Goal: Find specific page/section: Find specific page/section

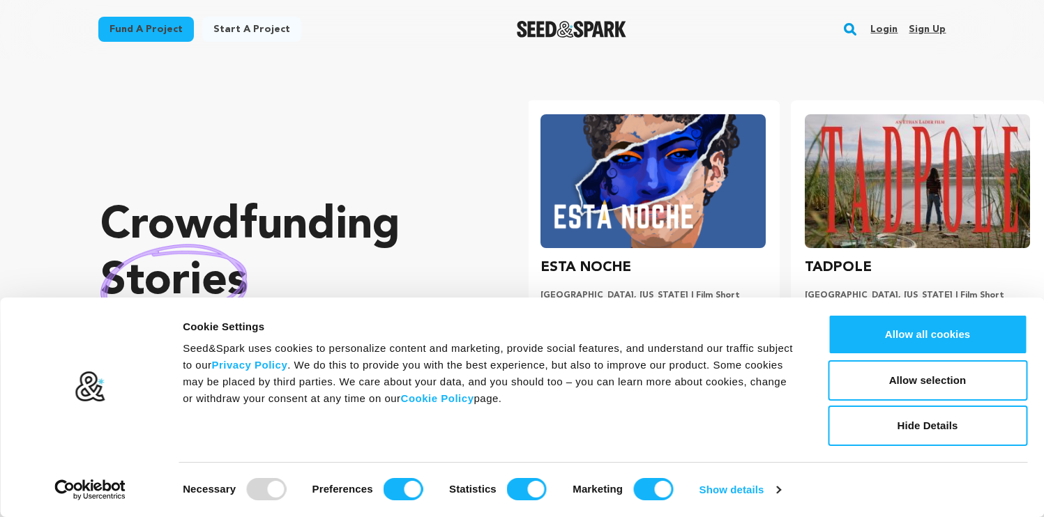
scroll to position [0, 275]
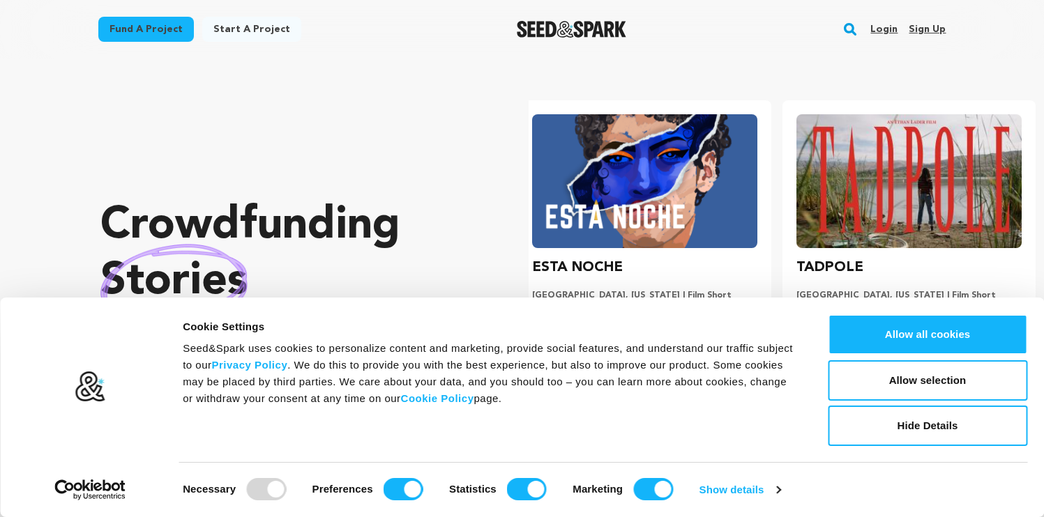
click at [854, 26] on rect "button" at bounding box center [850, 29] width 17 height 17
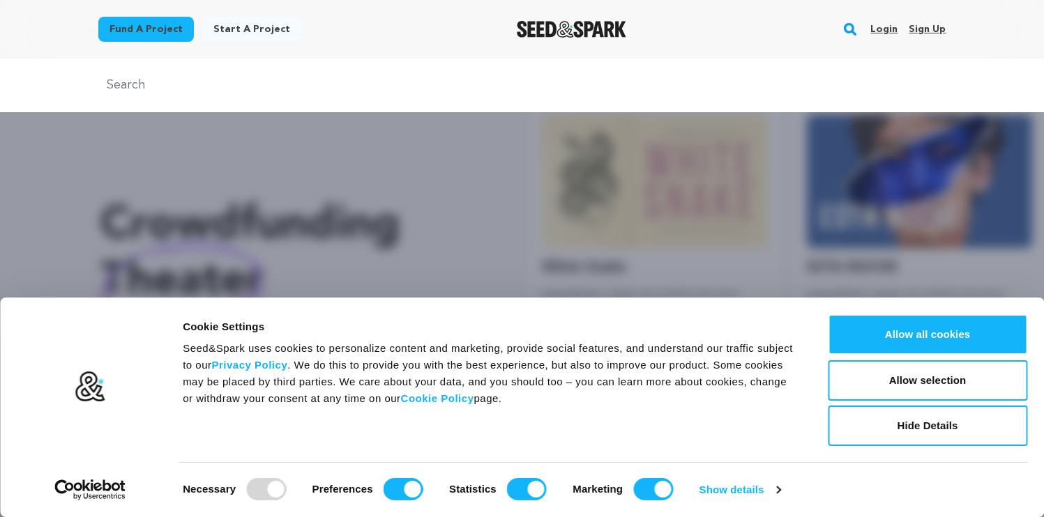
scroll to position [0, 0]
click at [847, 27] on rect "button" at bounding box center [850, 29] width 17 height 17
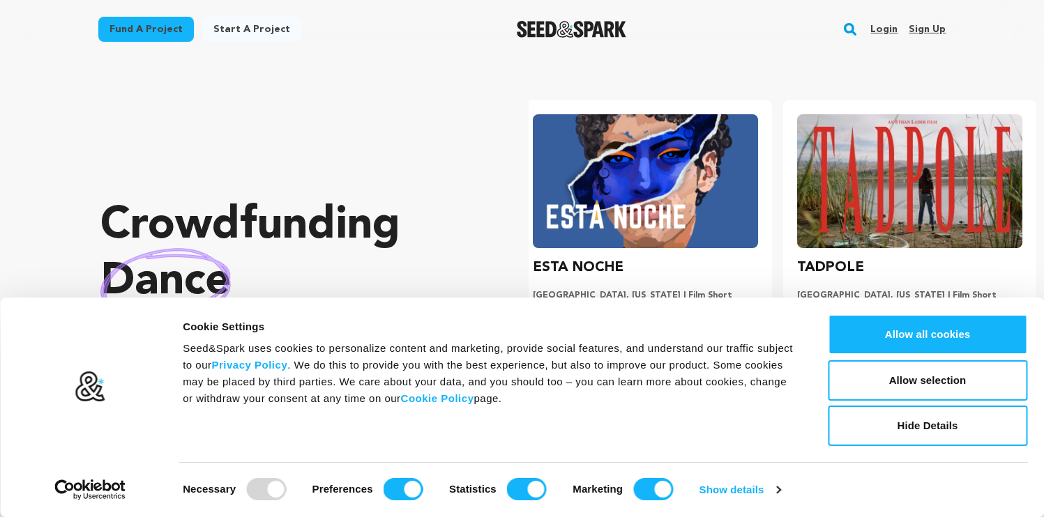
scroll to position [0, 275]
click at [856, 27] on rect "button" at bounding box center [850, 29] width 17 height 17
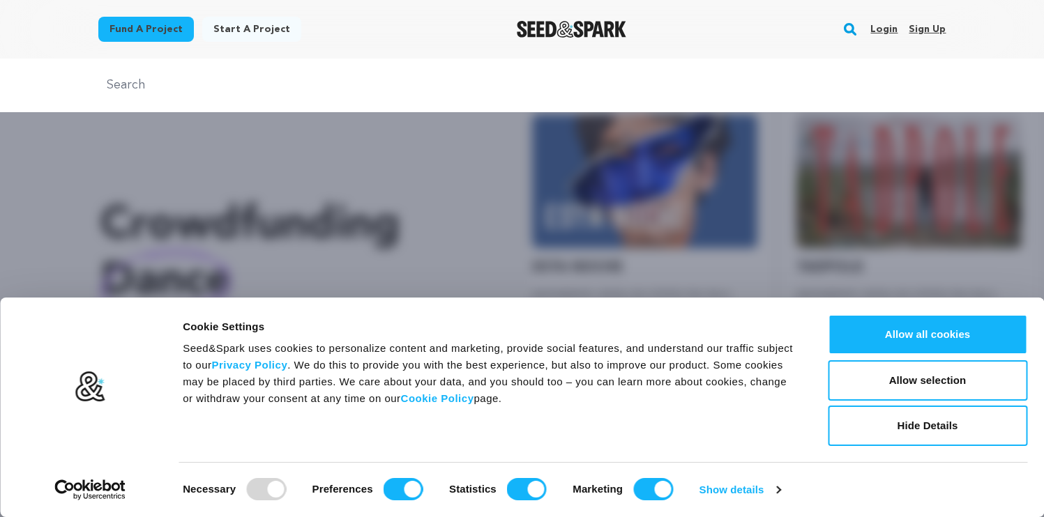
paste input "Kaleb & [PERSON_NAME]"
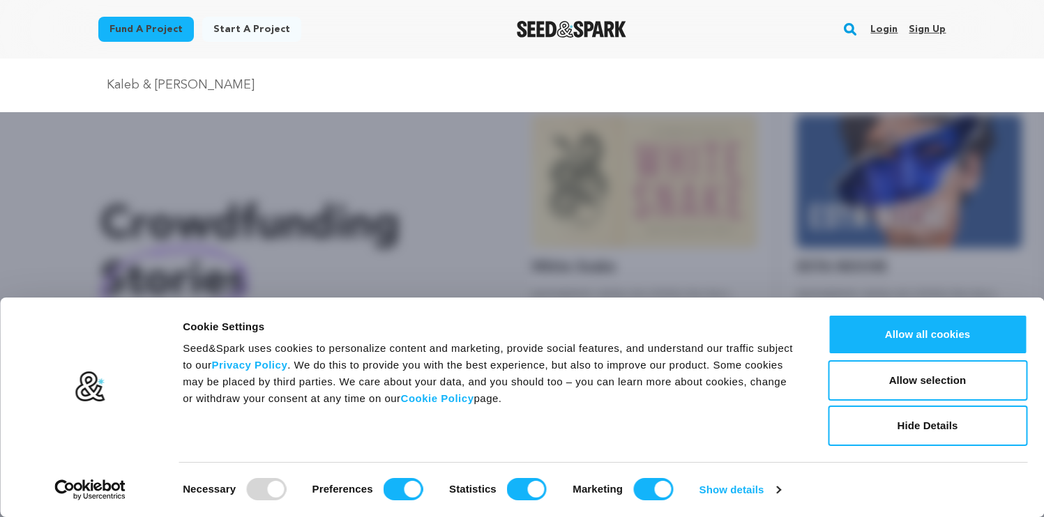
scroll to position [0, 0]
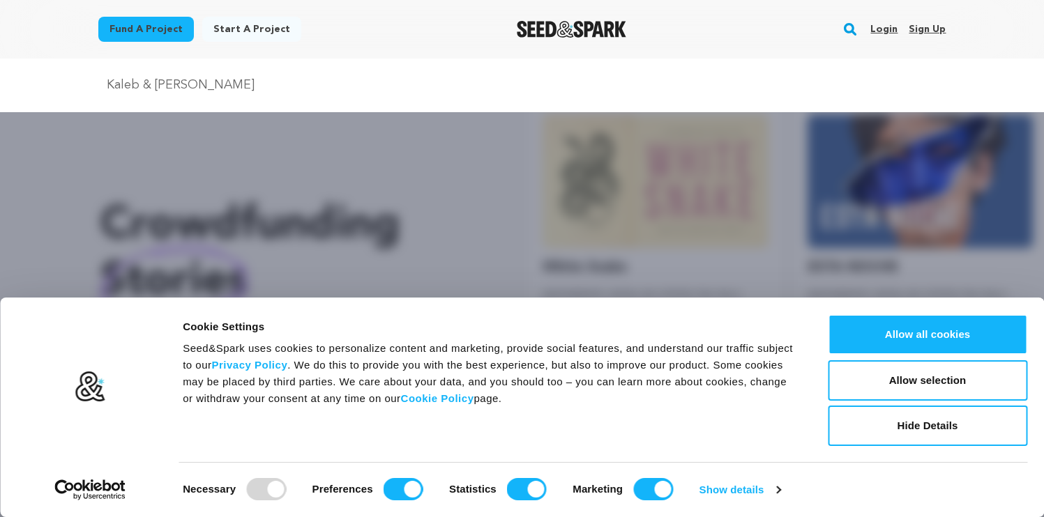
type input "Kaleb & [PERSON_NAME]"
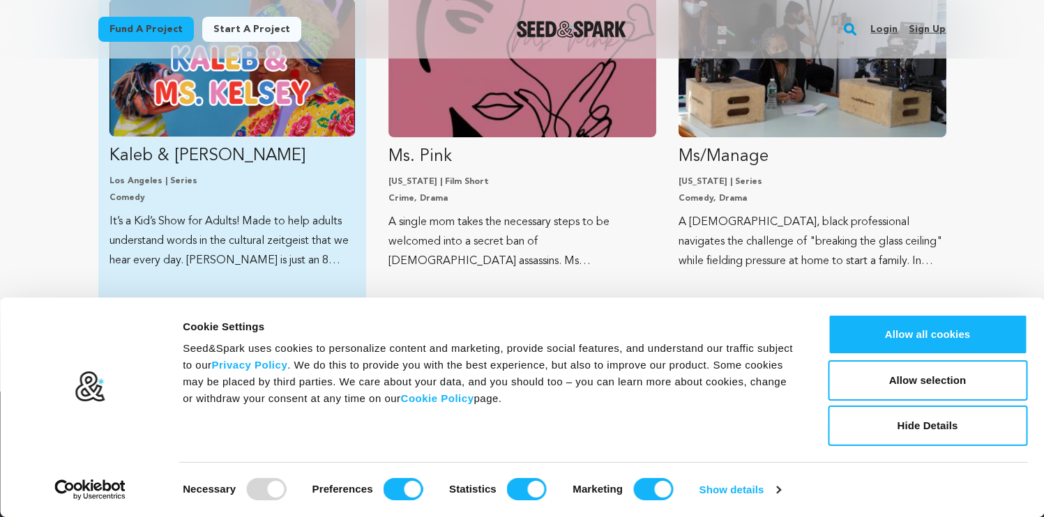
scroll to position [457, 0]
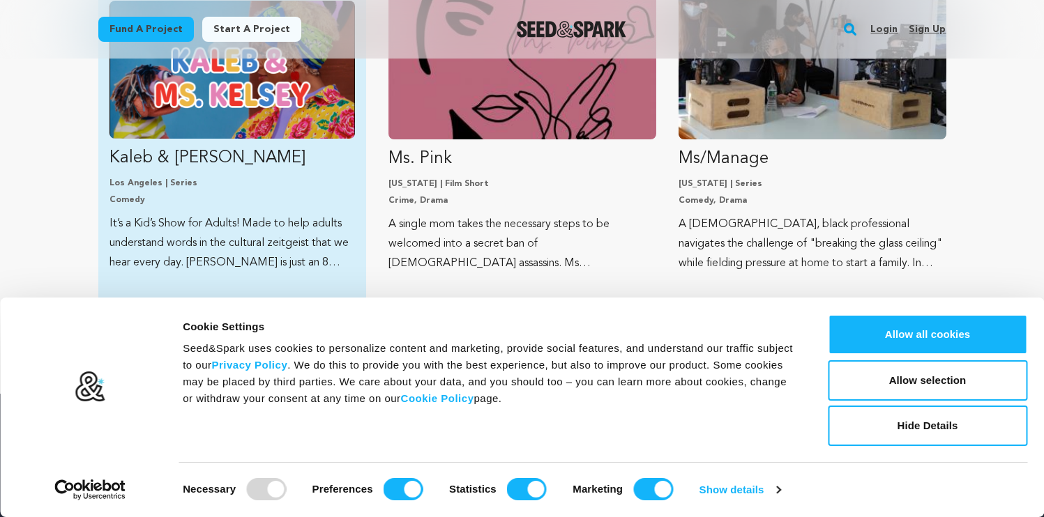
click at [240, 162] on p "Kaleb & [PERSON_NAME]" at bounding box center [231, 158] width 245 height 22
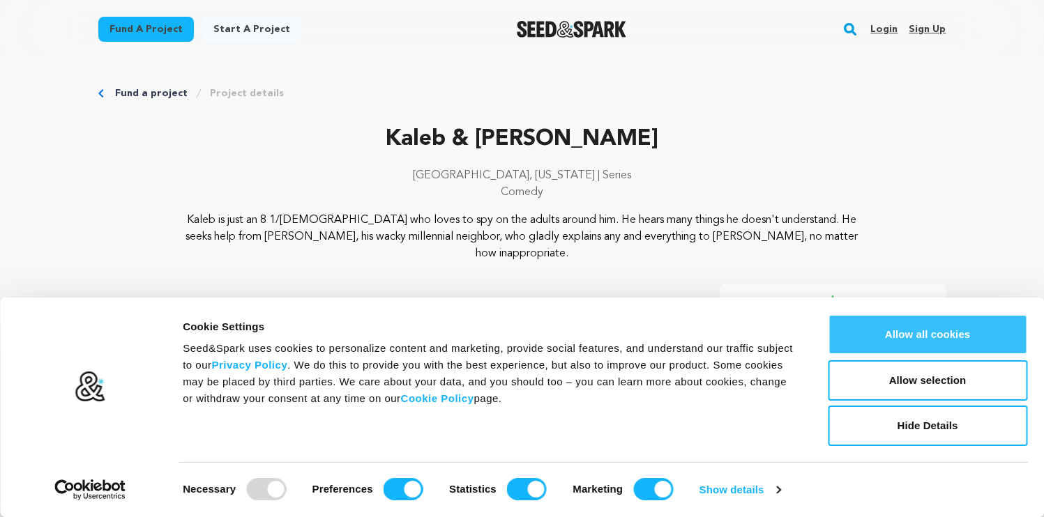
click at [884, 355] on button "Allow all cookies" at bounding box center [927, 334] width 199 height 40
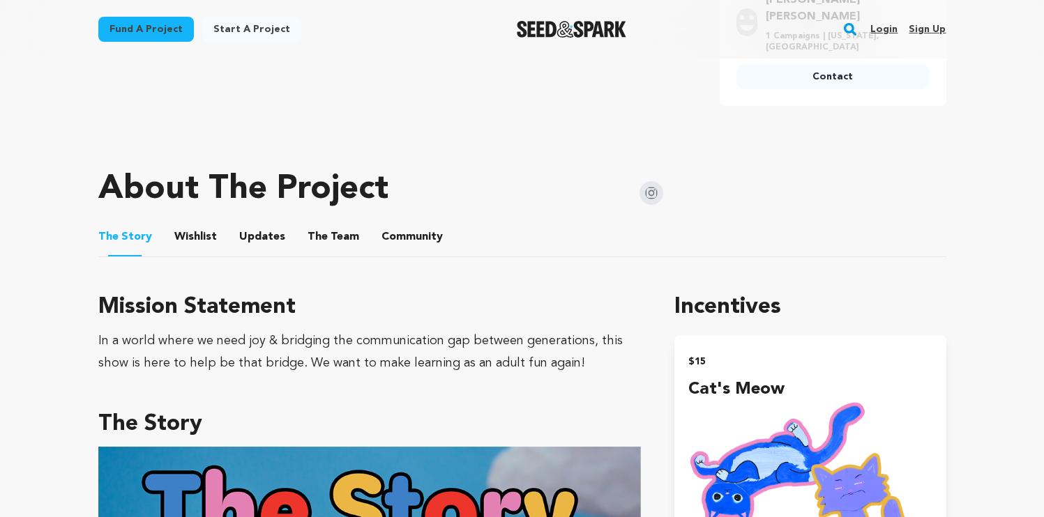
scroll to position [589, 0]
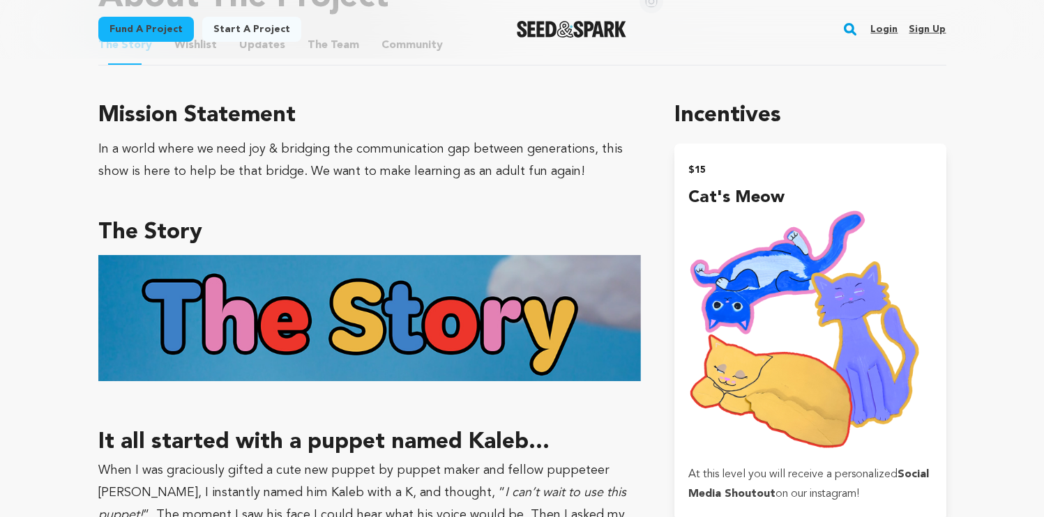
scroll to position [785, 0]
